Goal: Task Accomplishment & Management: Use online tool/utility

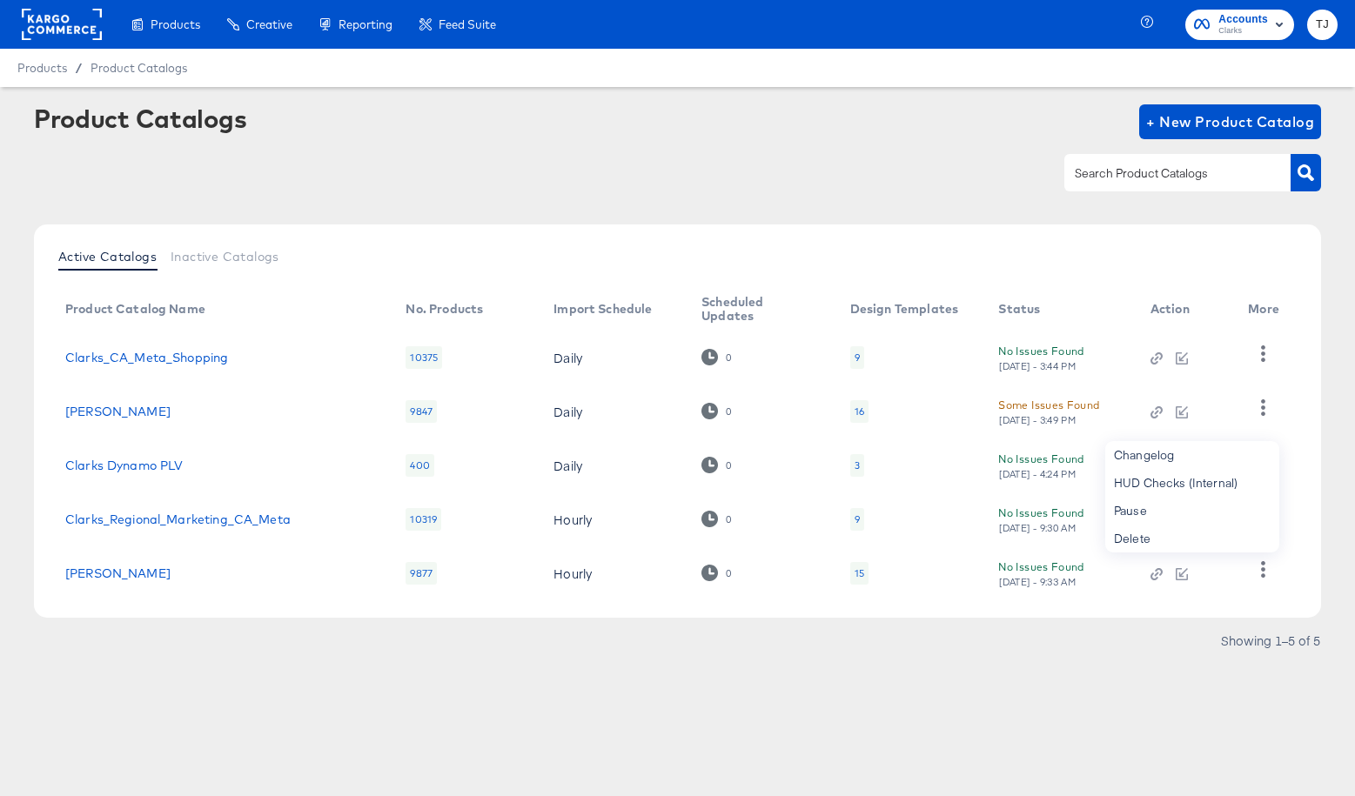
click at [64, 33] on rect at bounding box center [62, 24] width 80 height 31
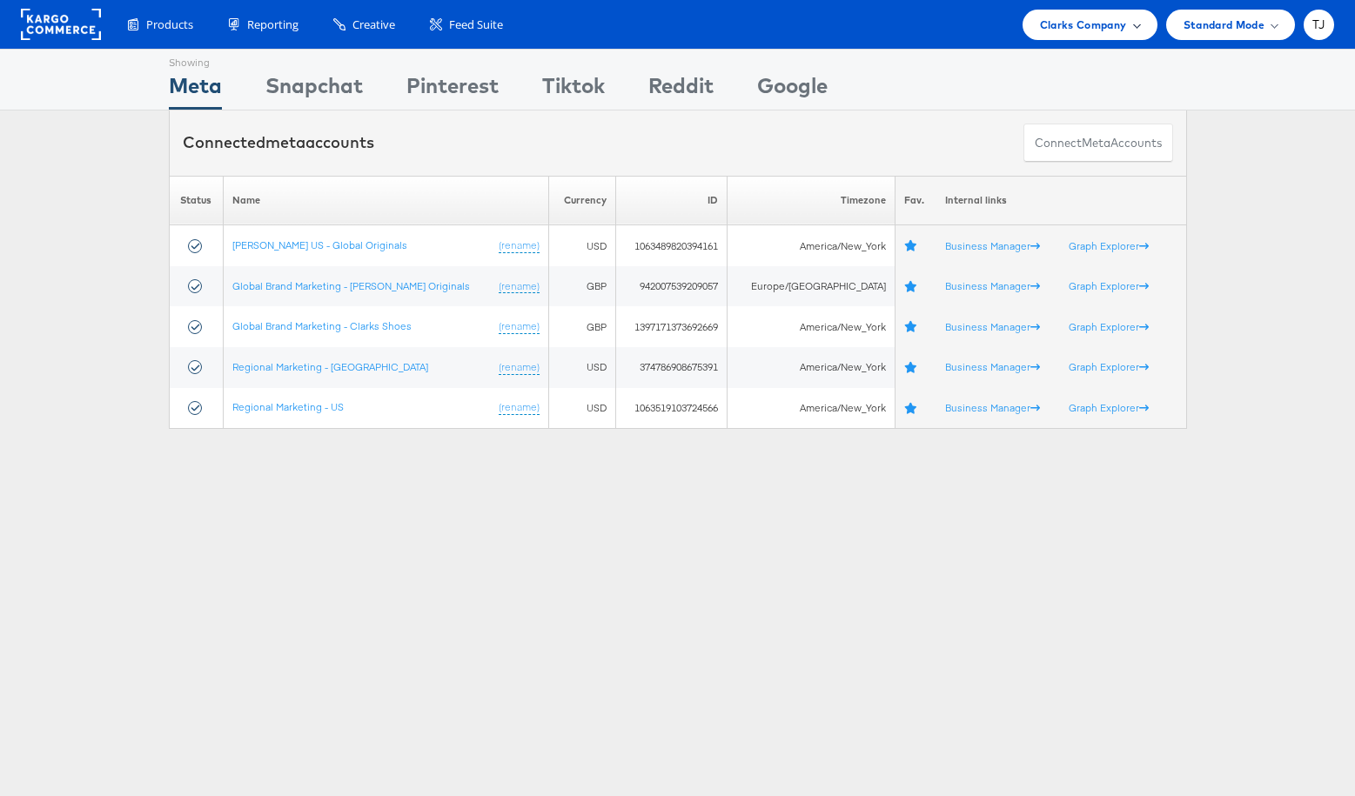
click at [1124, 24] on span "Clarks Company" at bounding box center [1083, 25] width 87 height 18
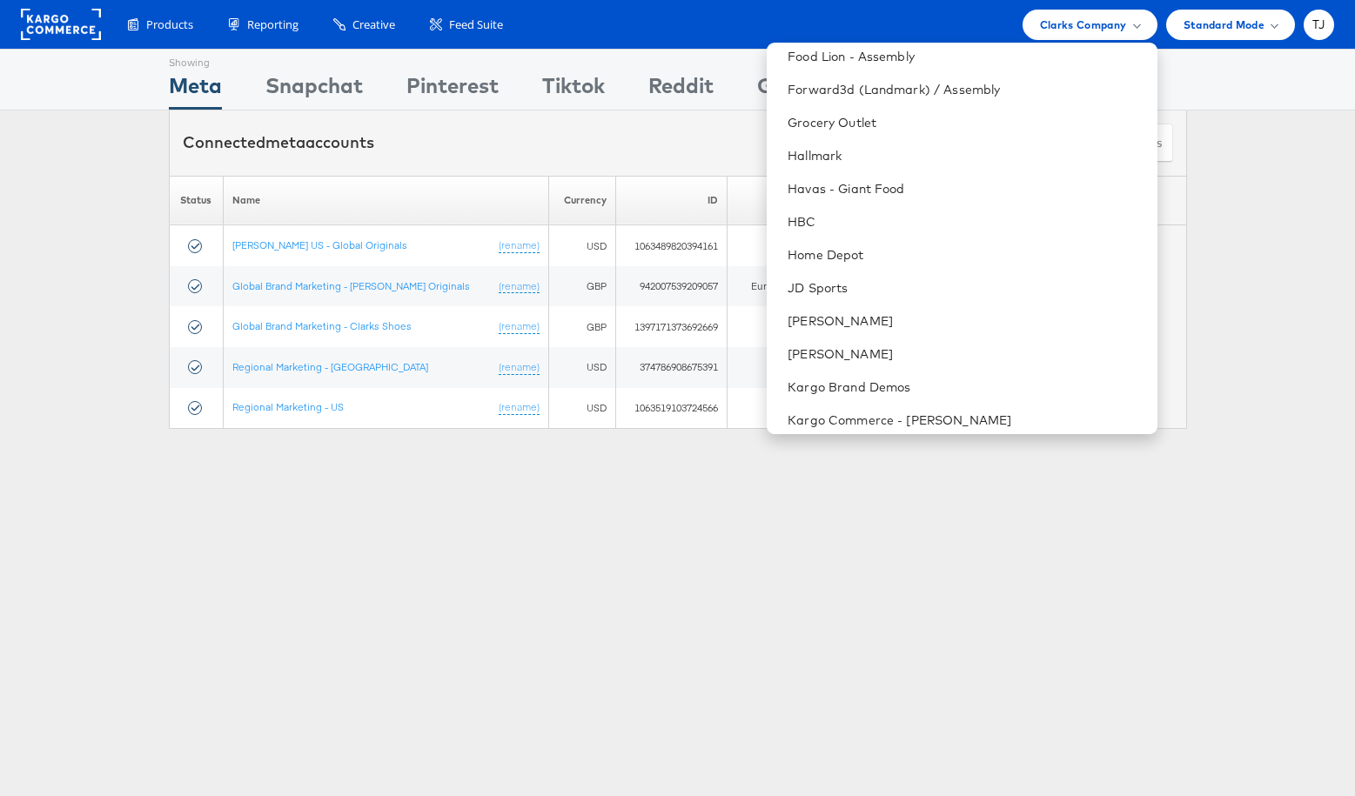
scroll to position [1060, 0]
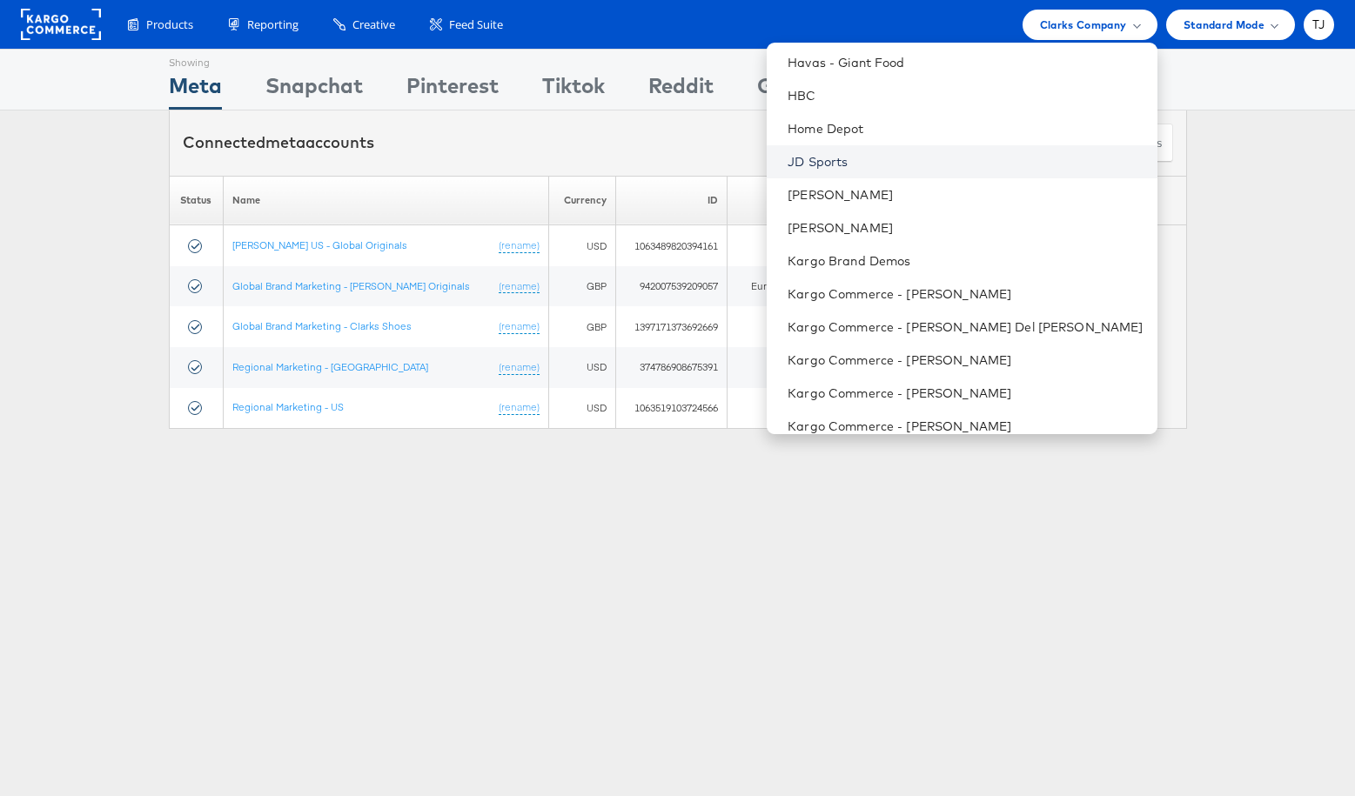
click at [937, 165] on link "JD Sports" at bounding box center [965, 161] width 355 height 17
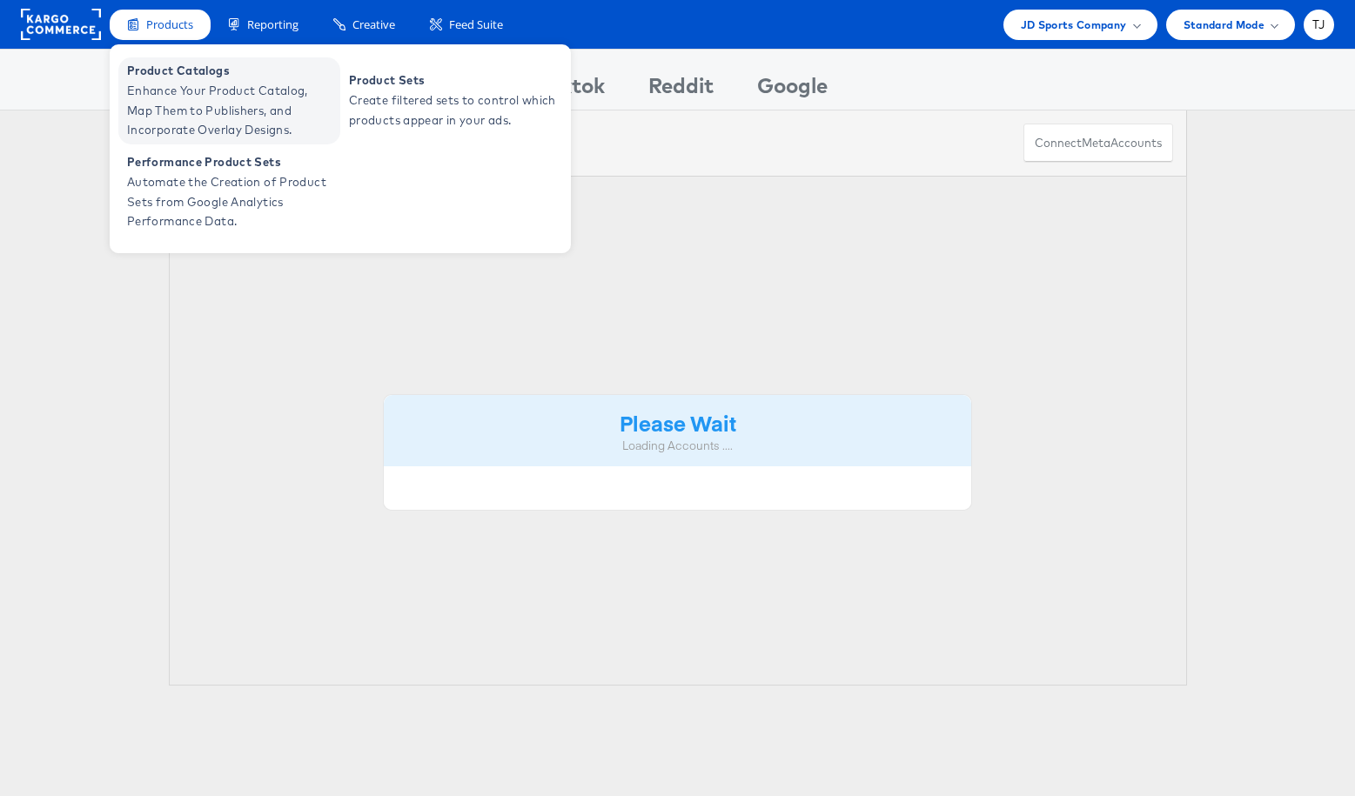
drag, startPoint x: 165, startPoint y: 79, endPoint x: 180, endPoint y: 75, distance: 16.3
click at [165, 79] on span "Product Catalogs" at bounding box center [231, 71] width 209 height 20
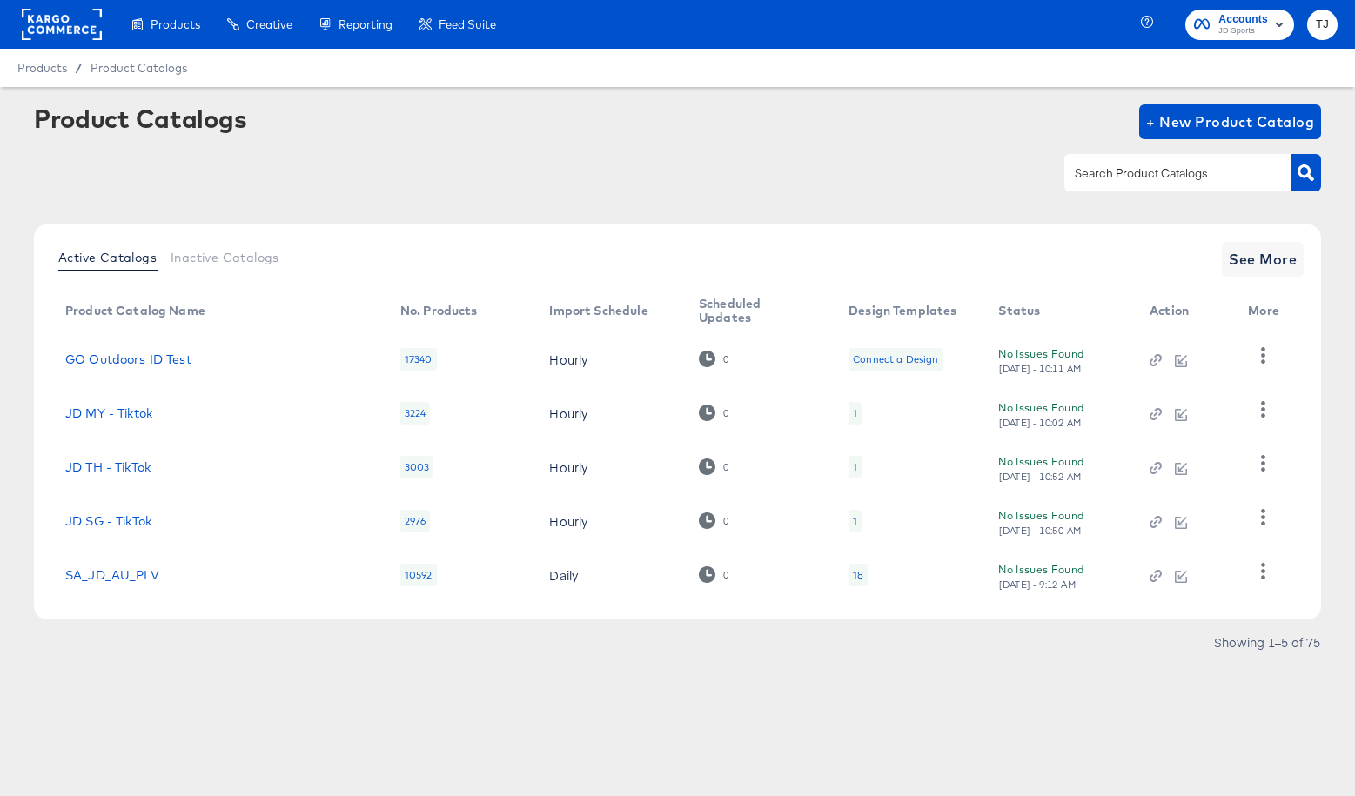
click at [53, 17] on rect at bounding box center [62, 24] width 80 height 31
drag, startPoint x: 53, startPoint y: 17, endPoint x: 85, endPoint y: 19, distance: 32.3
click at [53, 17] on rect at bounding box center [62, 24] width 80 height 31
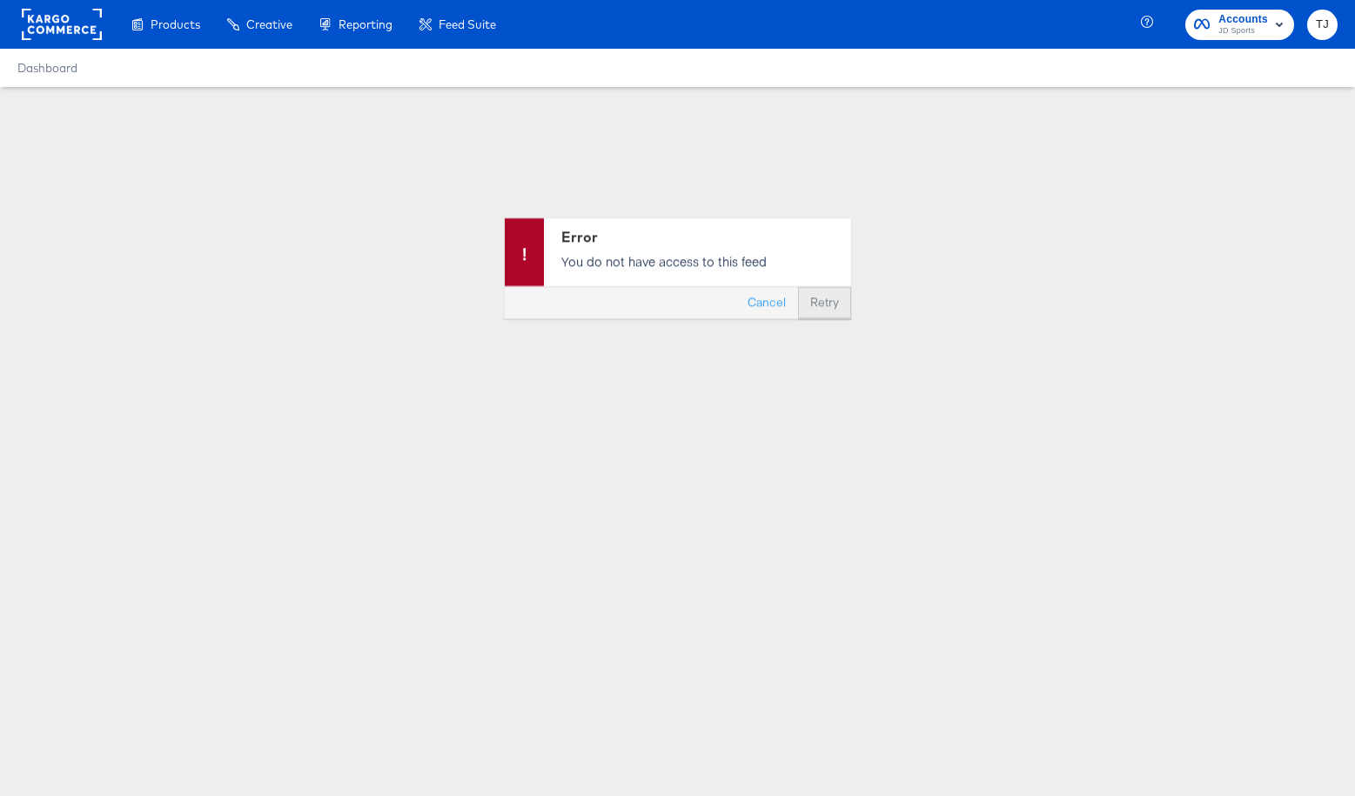
click at [816, 308] on button "Retry" at bounding box center [824, 302] width 53 height 31
click at [827, 303] on button "Retry" at bounding box center [824, 302] width 53 height 31
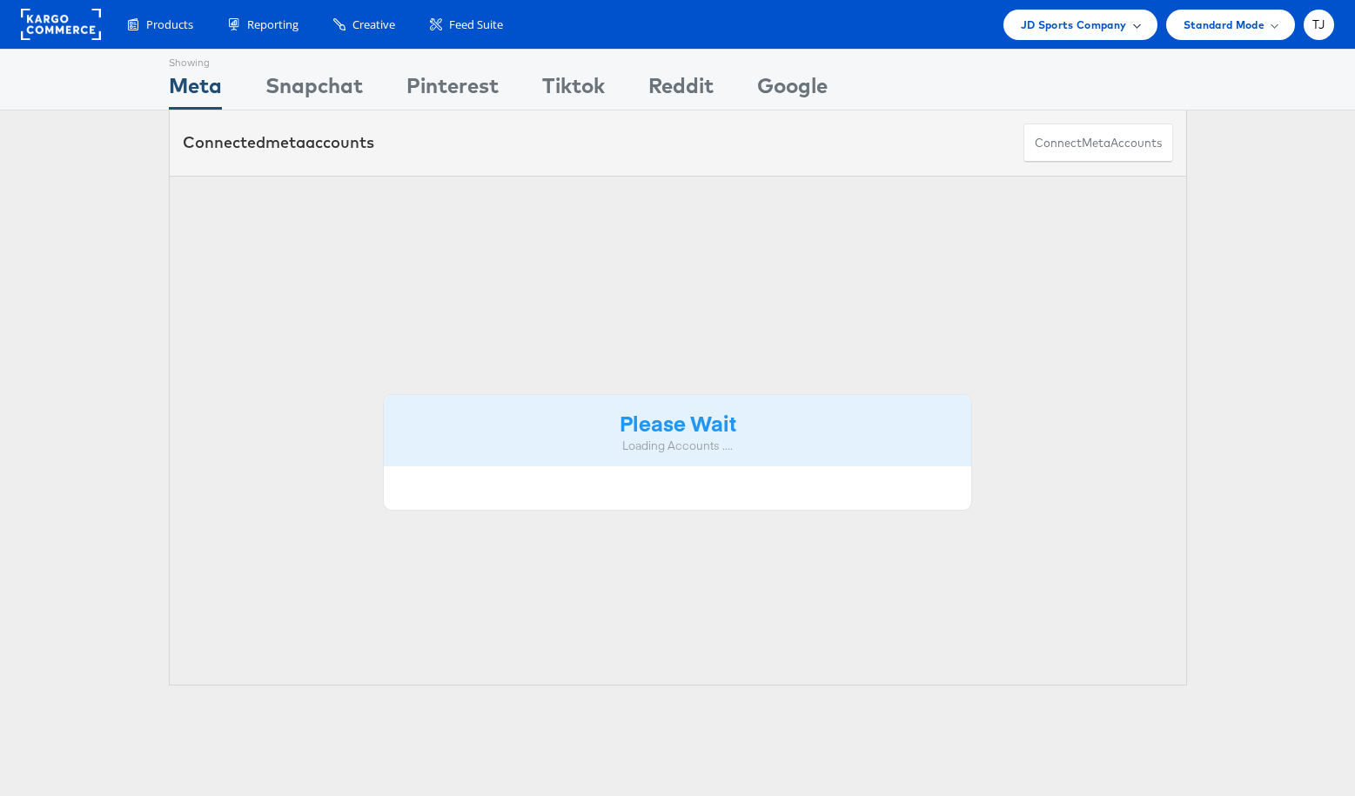
click at [1106, 30] on span "JD Sports Company" at bounding box center [1074, 25] width 106 height 18
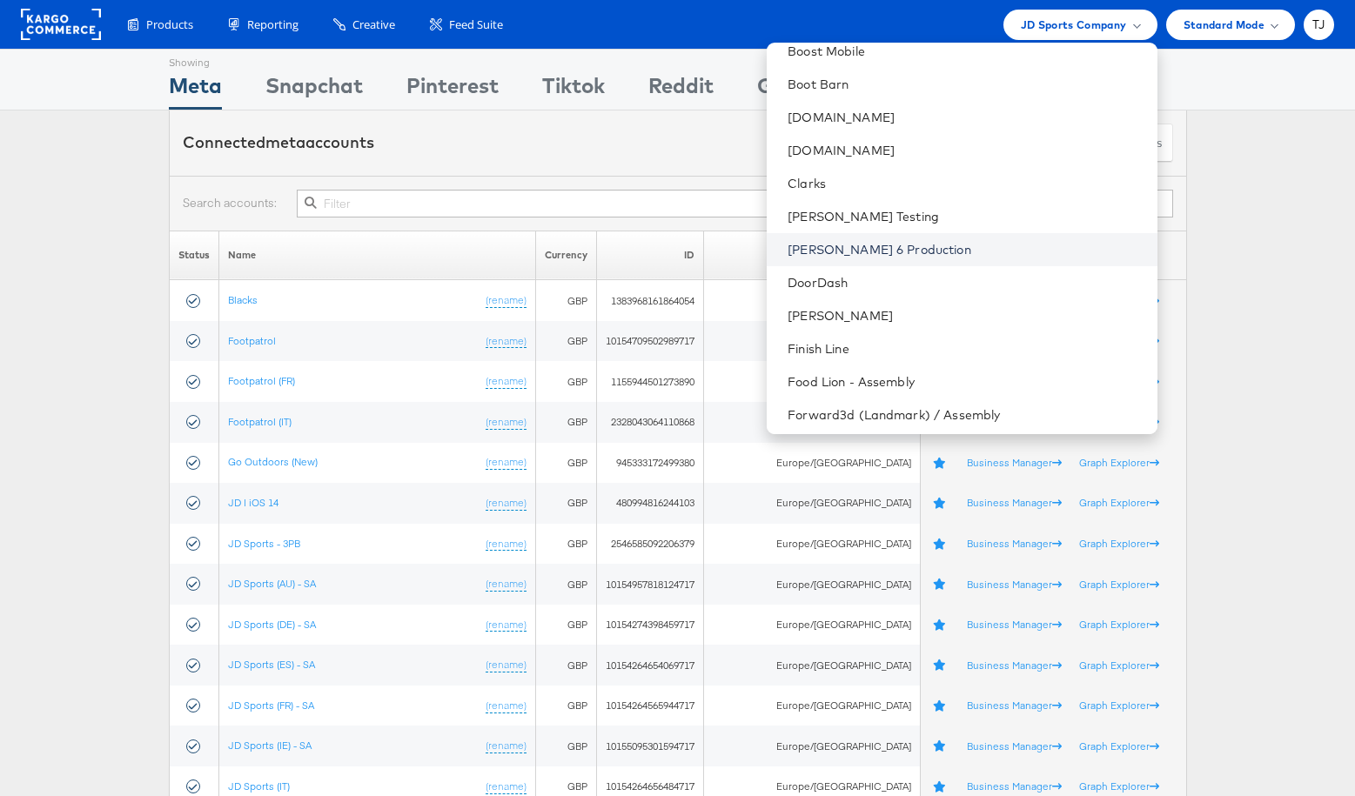
scroll to position [723, 0]
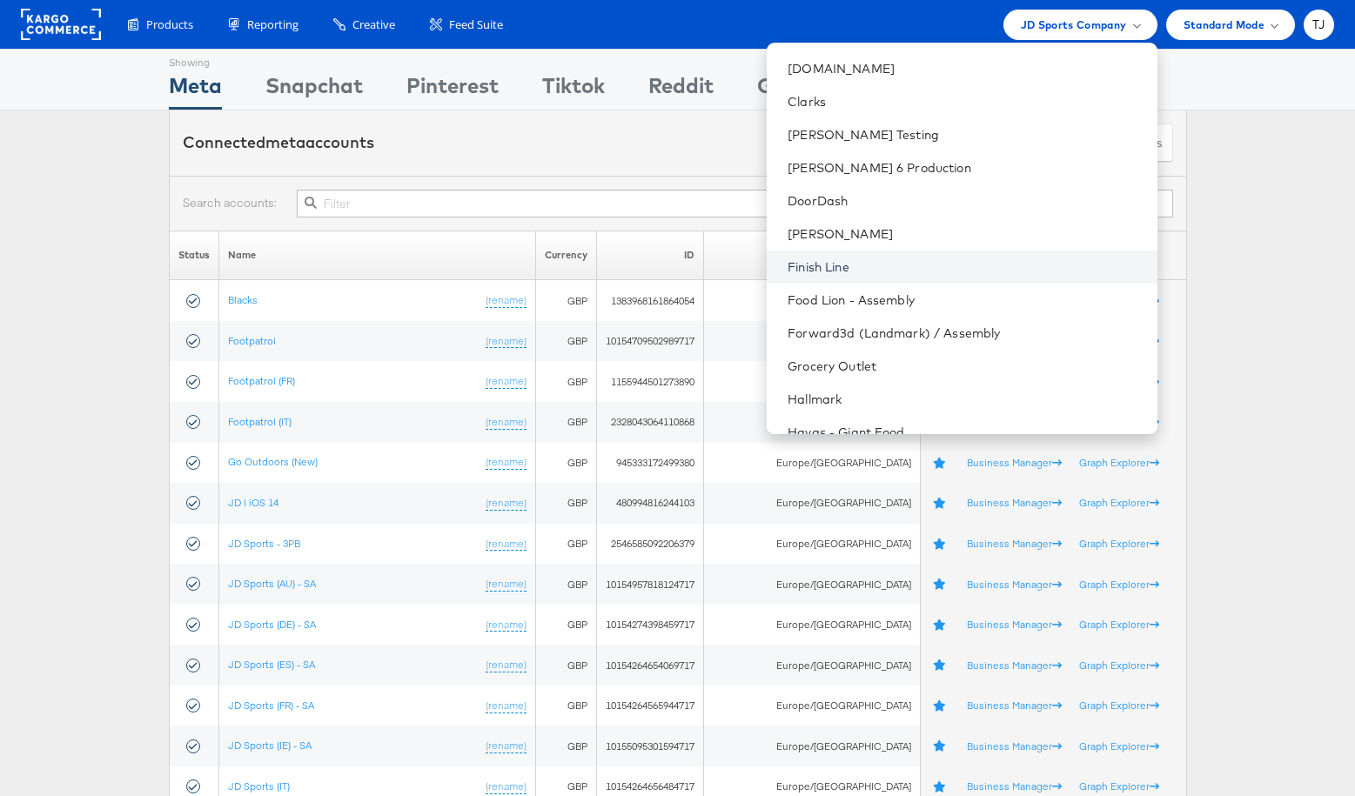
click at [953, 259] on link "Finish Line" at bounding box center [965, 267] width 355 height 17
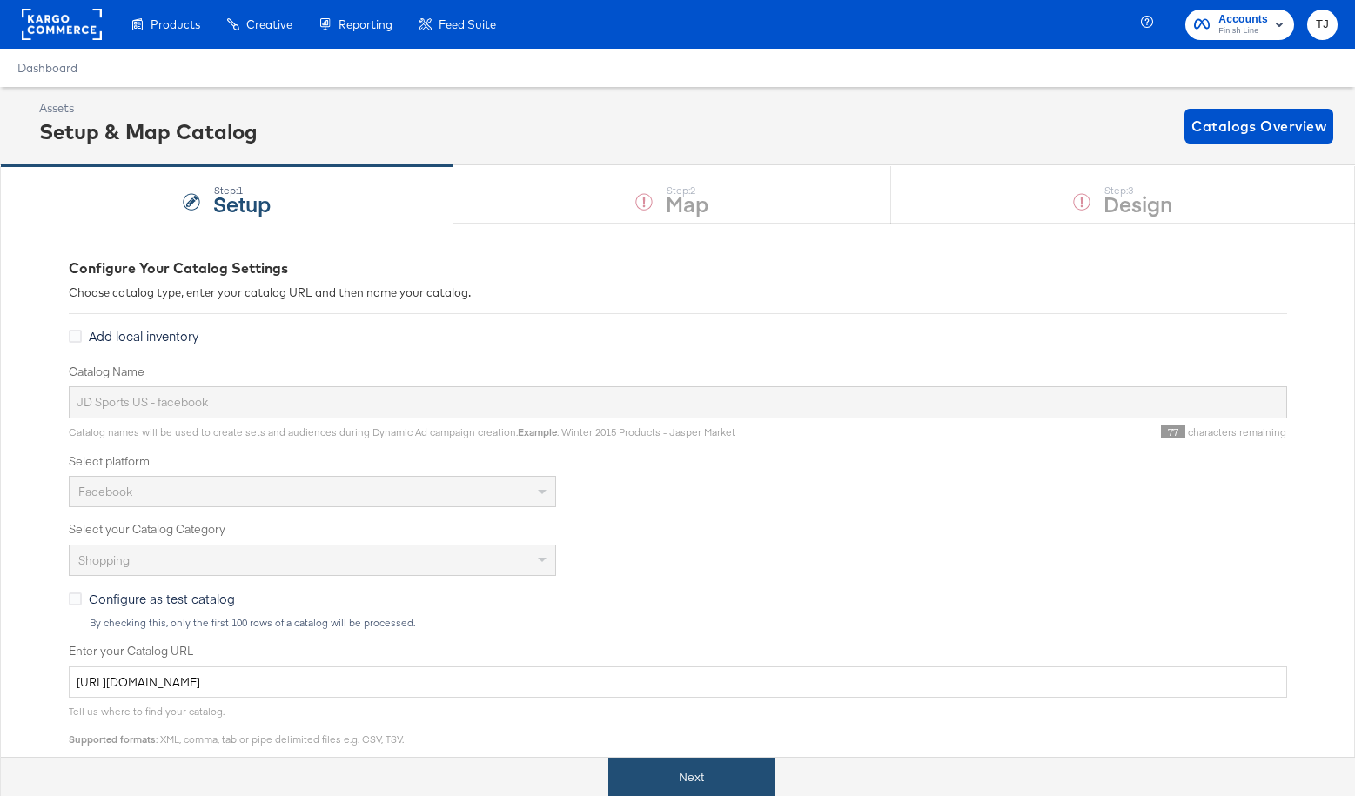
click at [688, 774] on button "Next" at bounding box center [691, 777] width 166 height 39
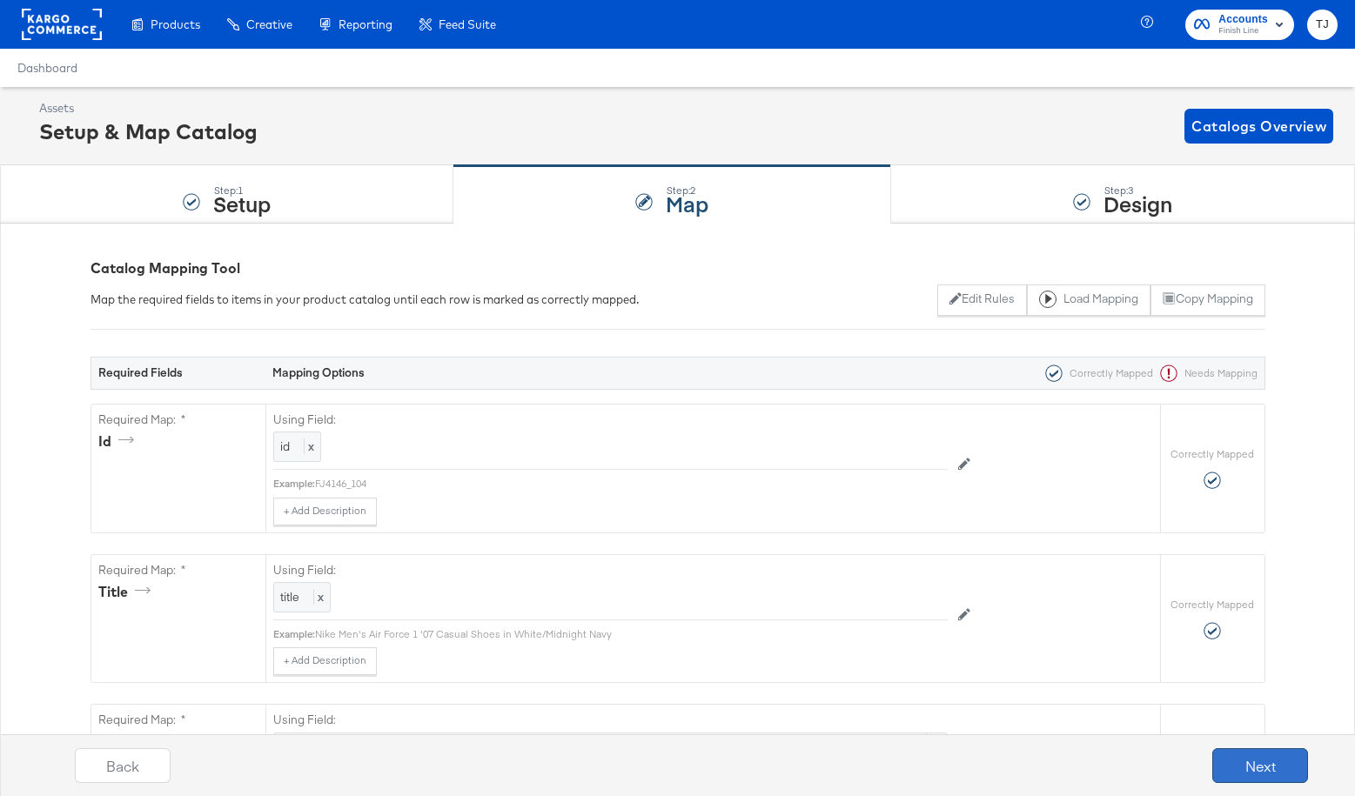
click at [1248, 771] on button "Next" at bounding box center [1260, 766] width 96 height 35
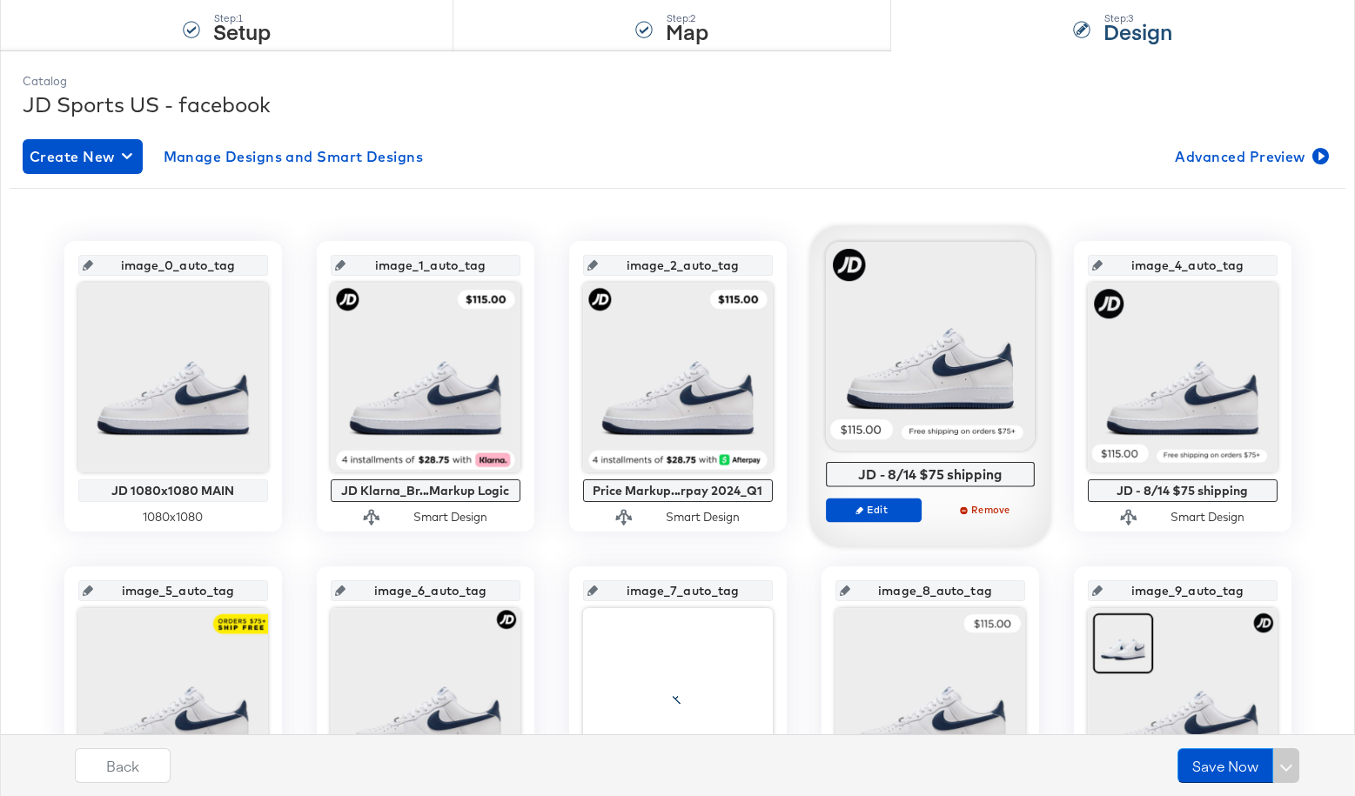
scroll to position [186, 0]
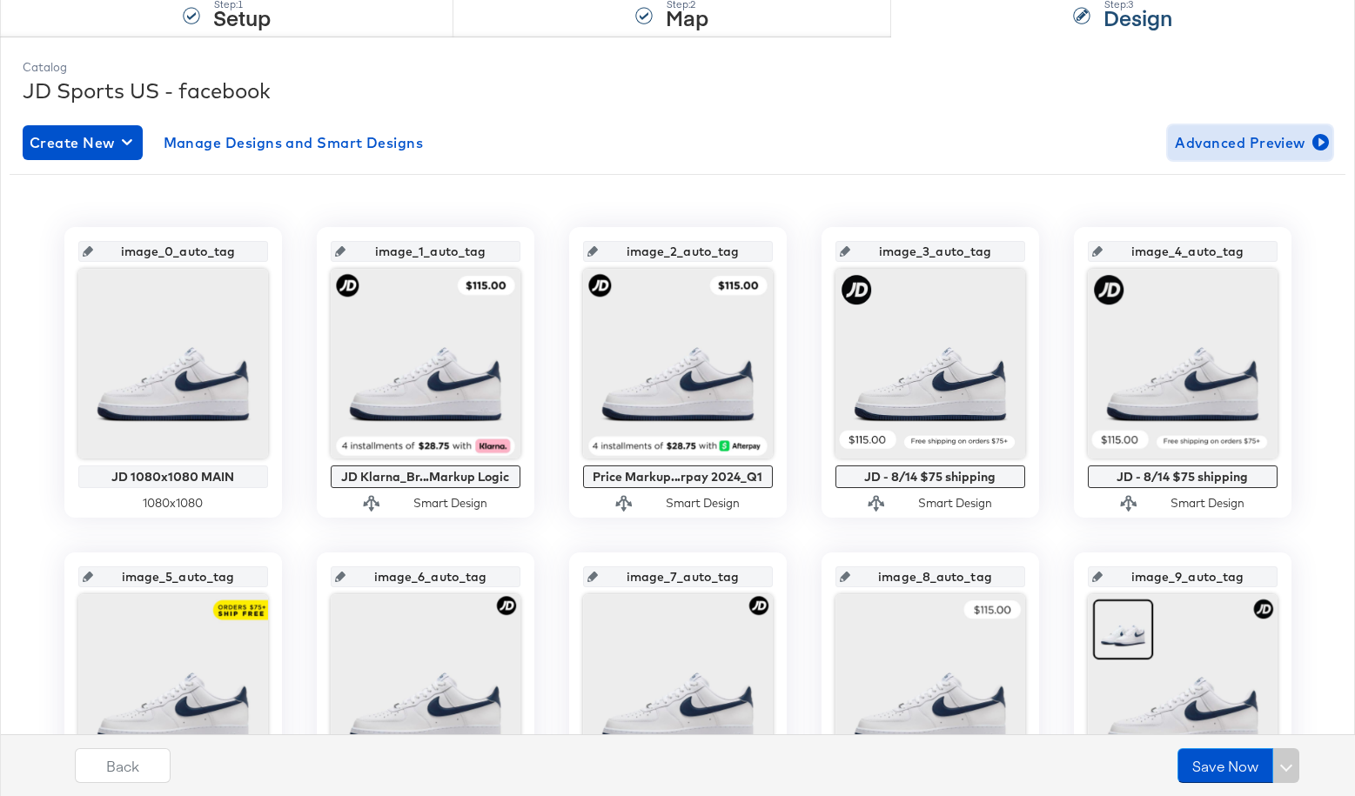
click at [1254, 142] on span "Advanced Preview" at bounding box center [1250, 143] width 151 height 24
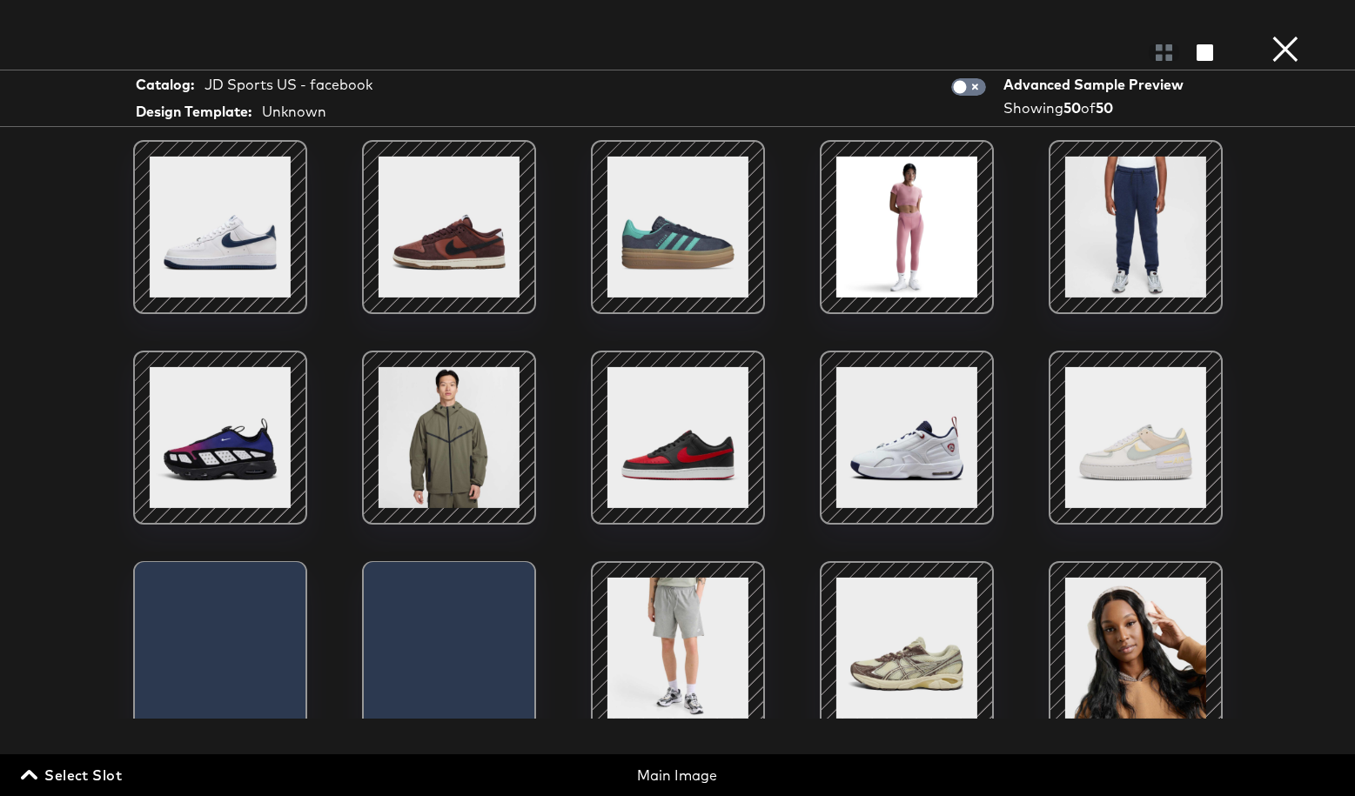
click at [1283, 35] on button "×" at bounding box center [1285, 17] width 35 height 35
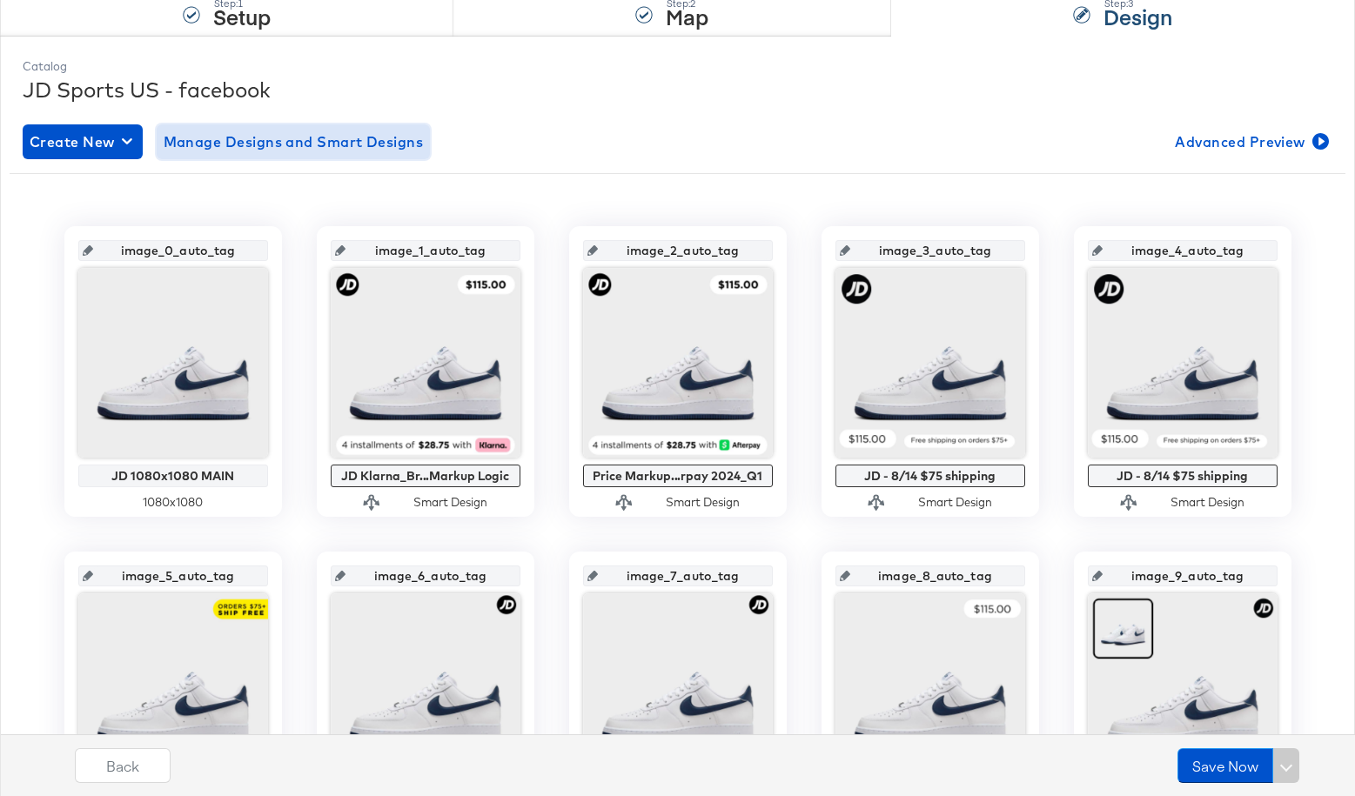
click at [313, 148] on span "Manage Designs and Smart Designs" at bounding box center [294, 142] width 260 height 24
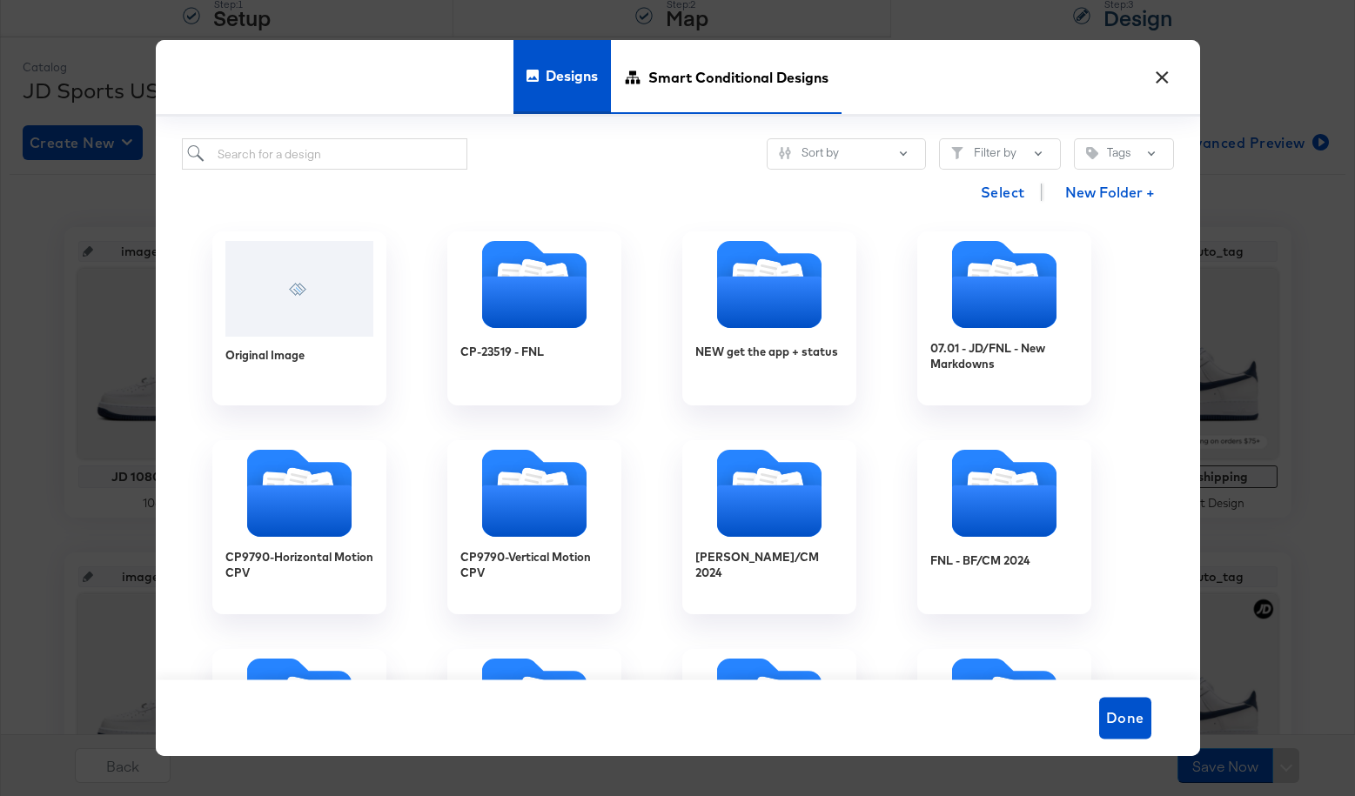
click at [749, 73] on span "Smart Conditional Designs" at bounding box center [738, 76] width 180 height 77
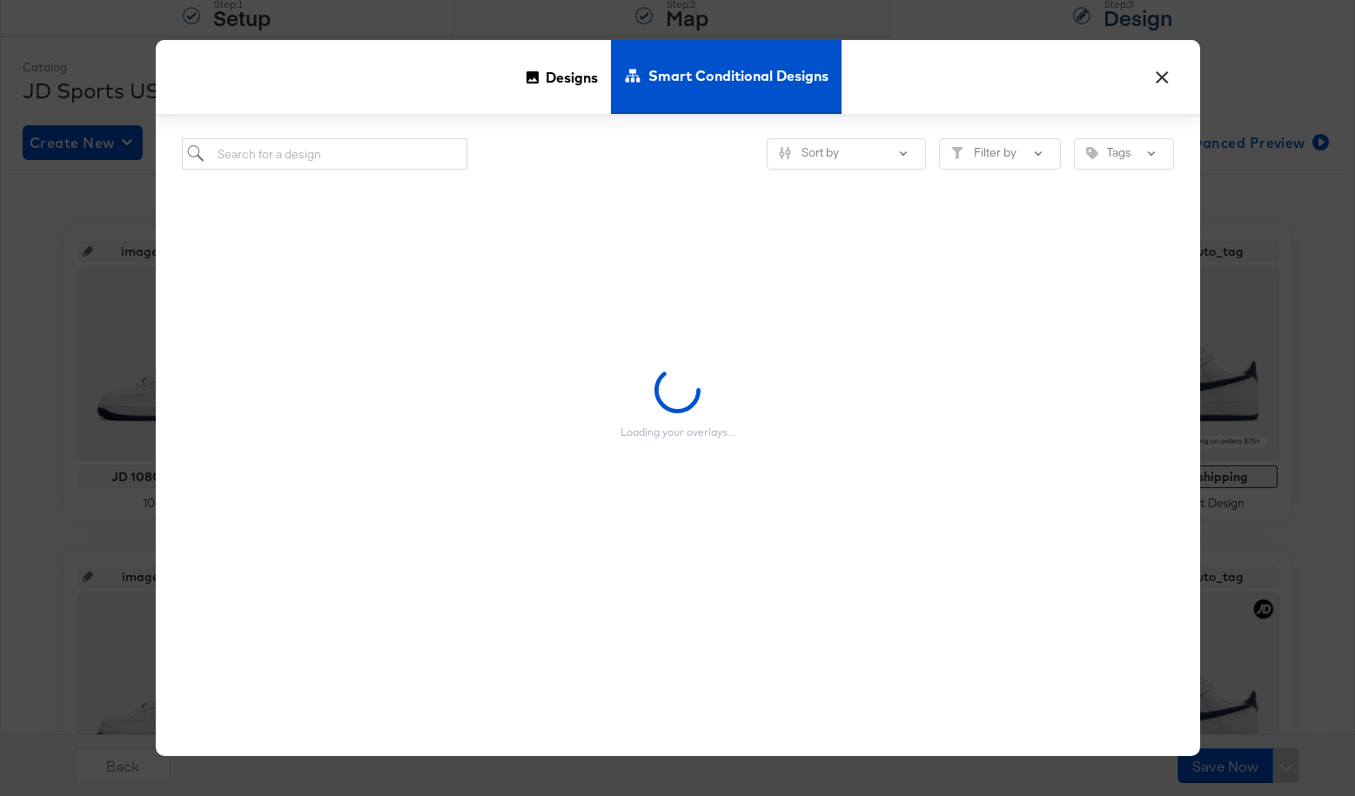
scroll to position [189, 0]
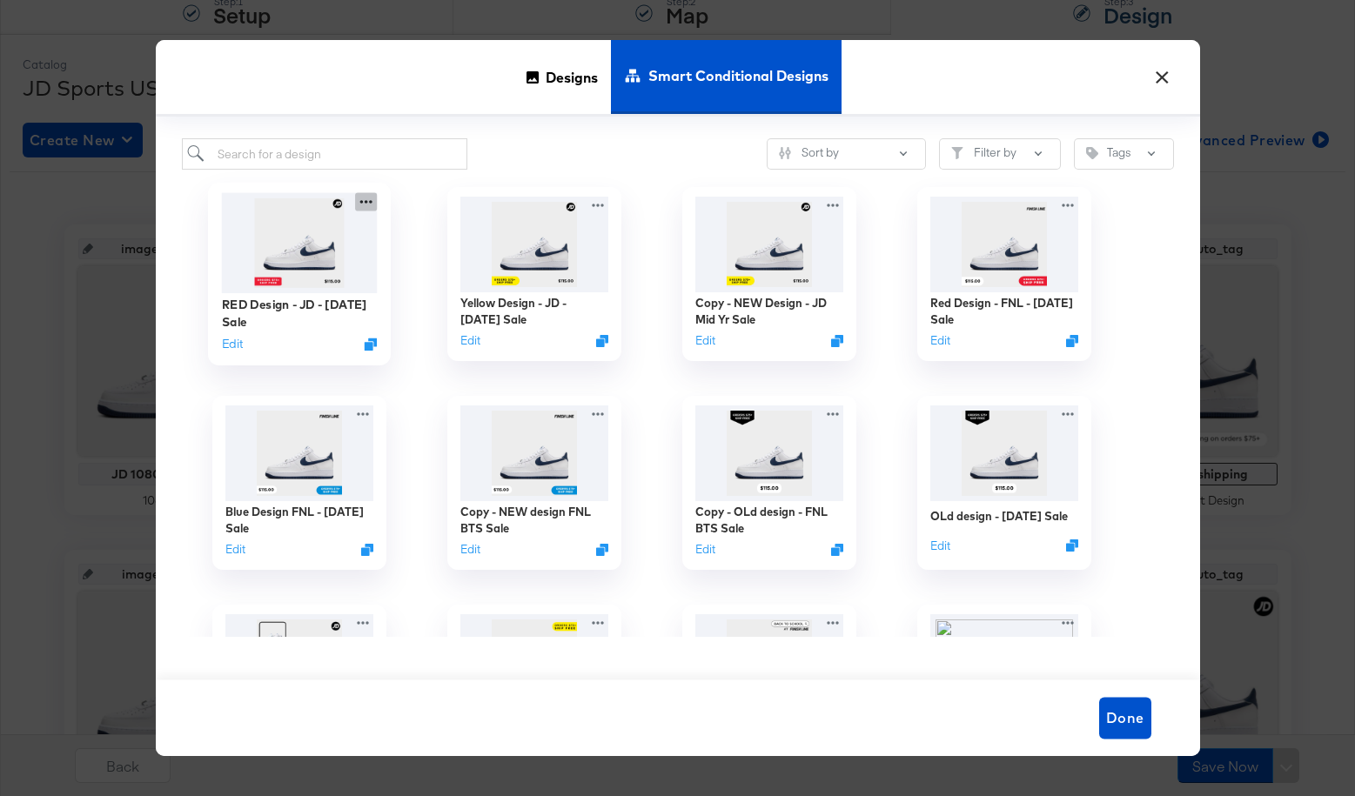
click at [367, 203] on icon at bounding box center [366, 202] width 22 height 18
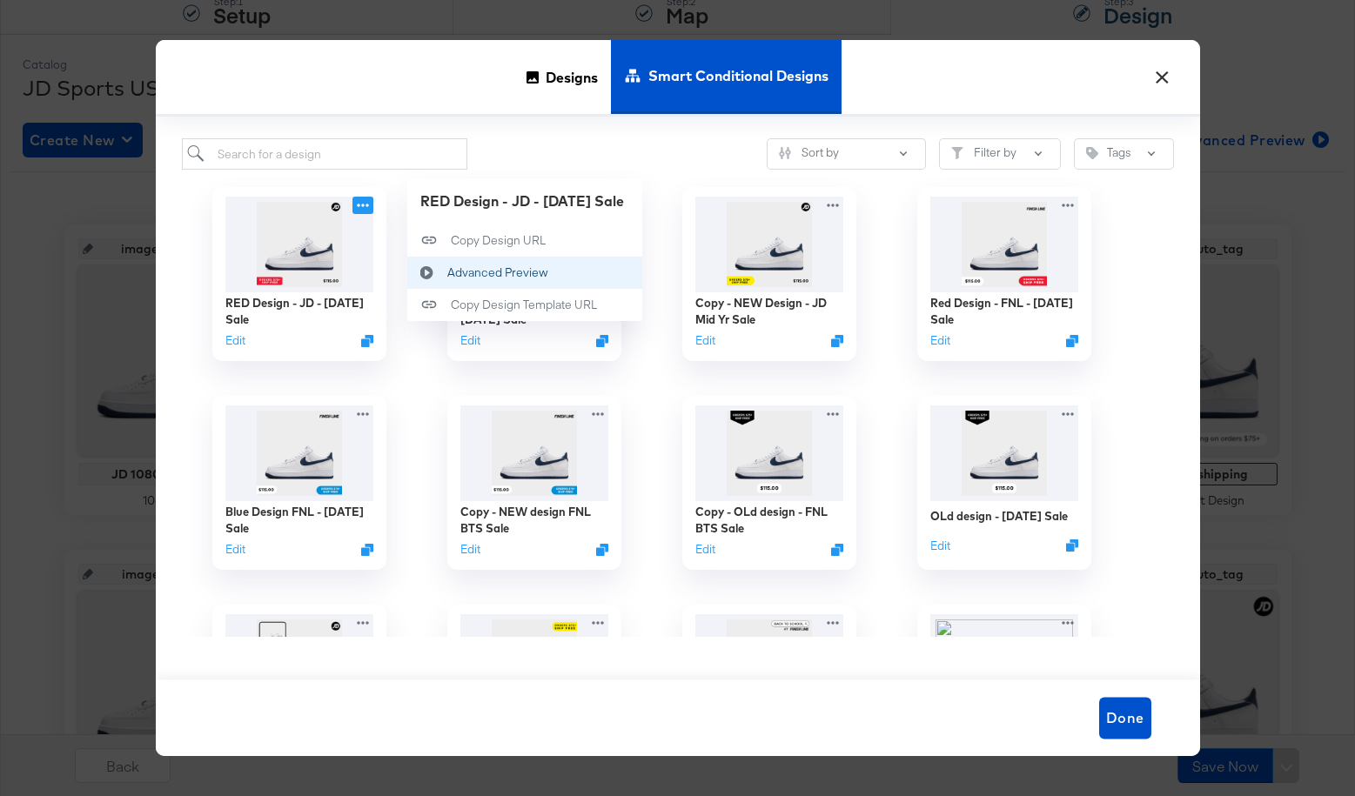
click at [547, 275] on button "Advanced Preview Advanced Preview" at bounding box center [524, 273] width 235 height 32
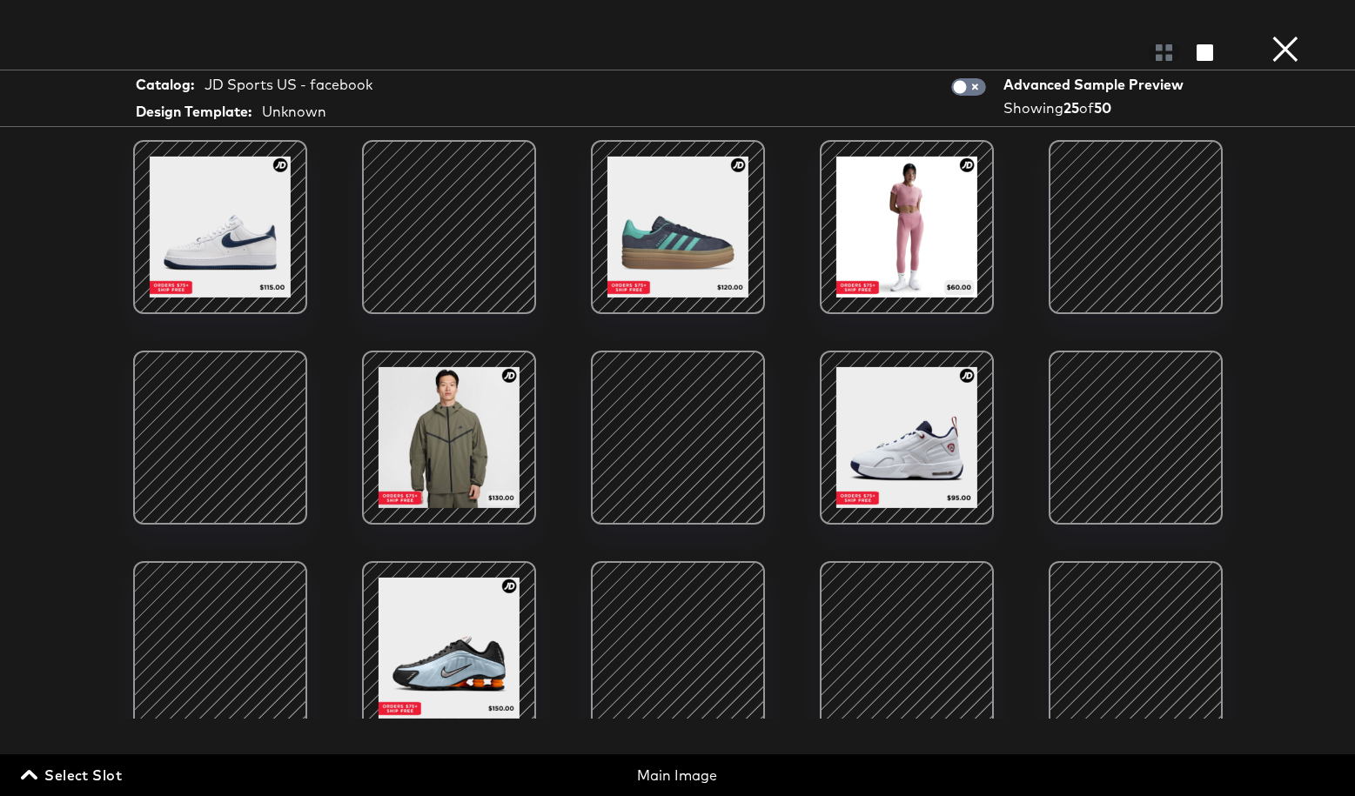
click at [1283, 35] on button "×" at bounding box center [1285, 17] width 35 height 35
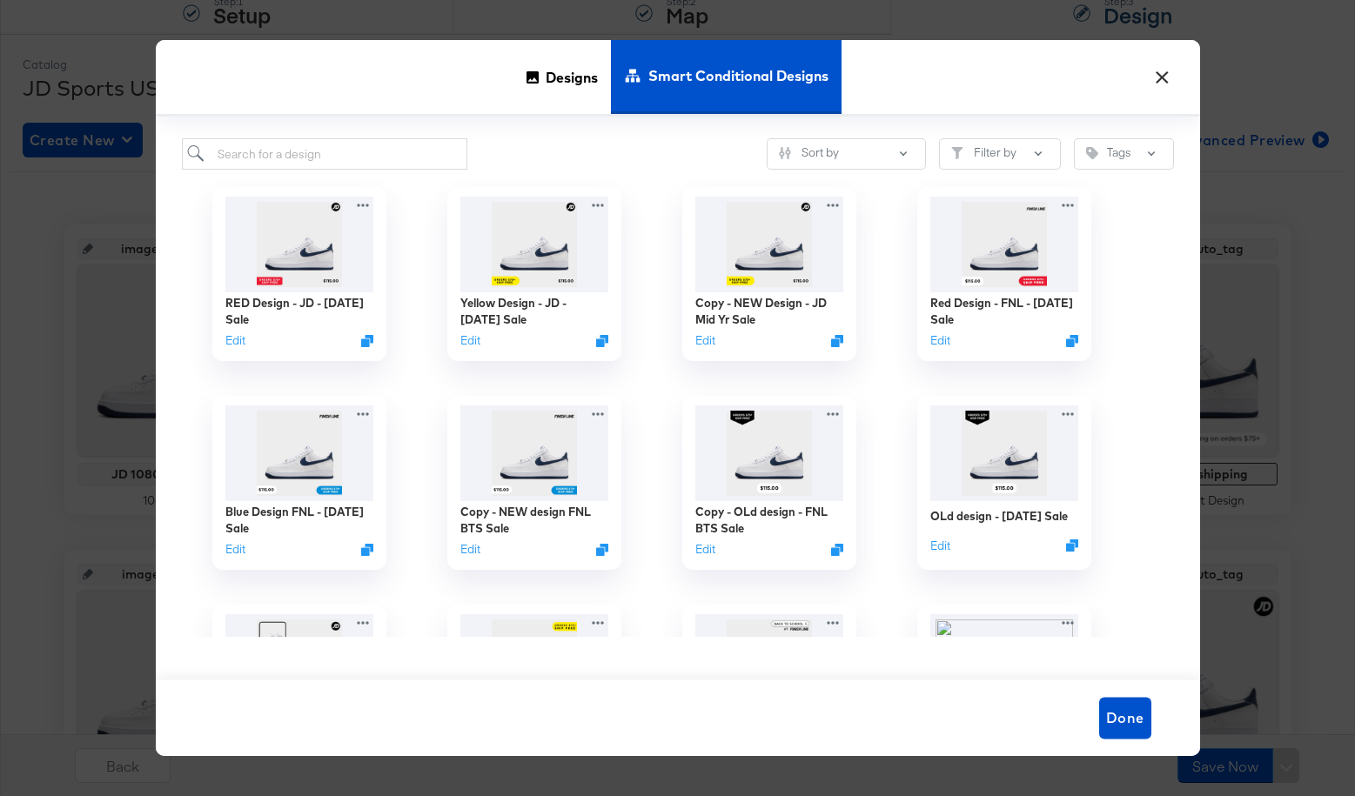
click at [1163, 76] on button "×" at bounding box center [1162, 72] width 31 height 31
